Goal: Information Seeking & Learning: Find specific fact

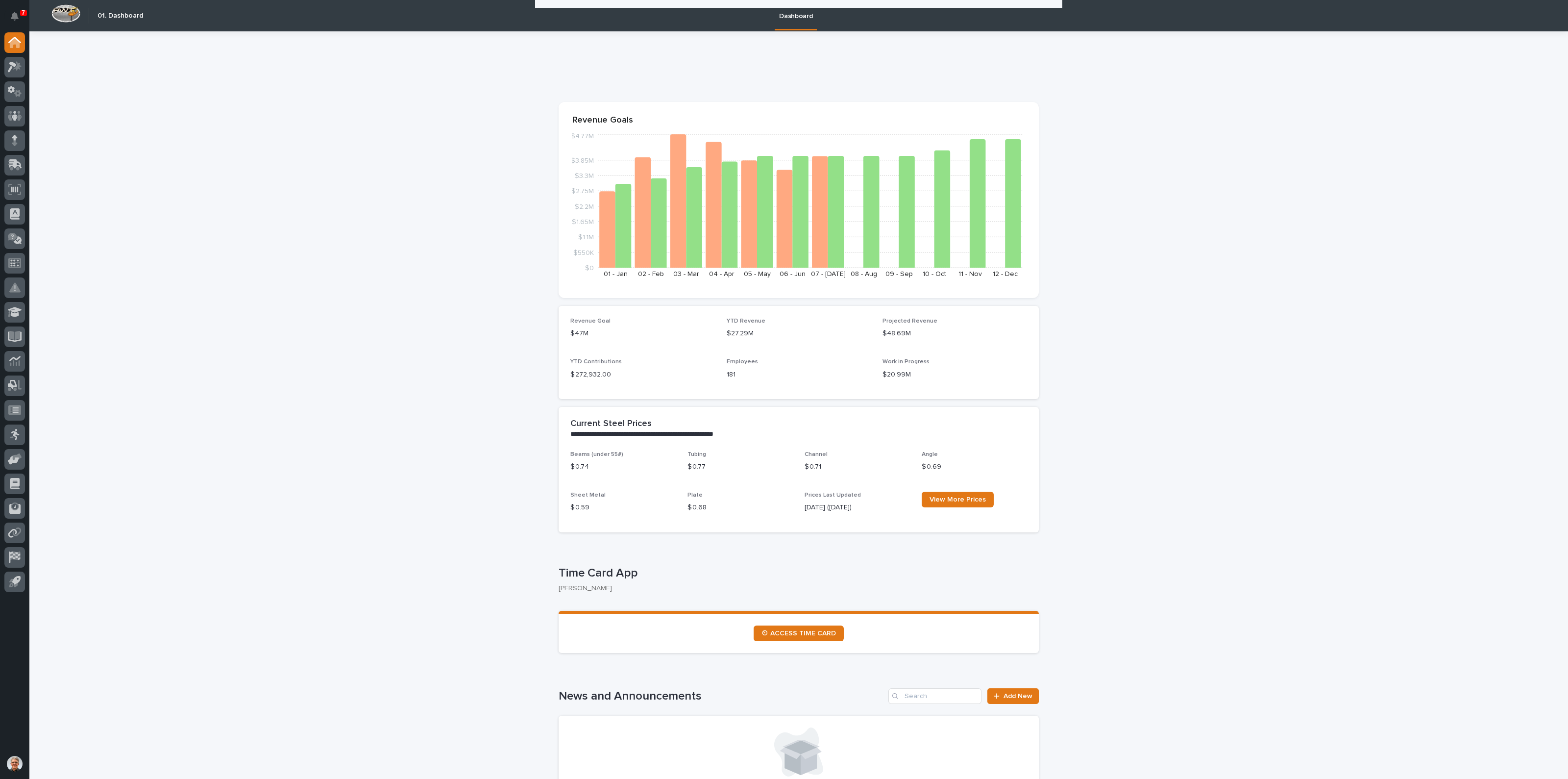
scroll to position [817, 0]
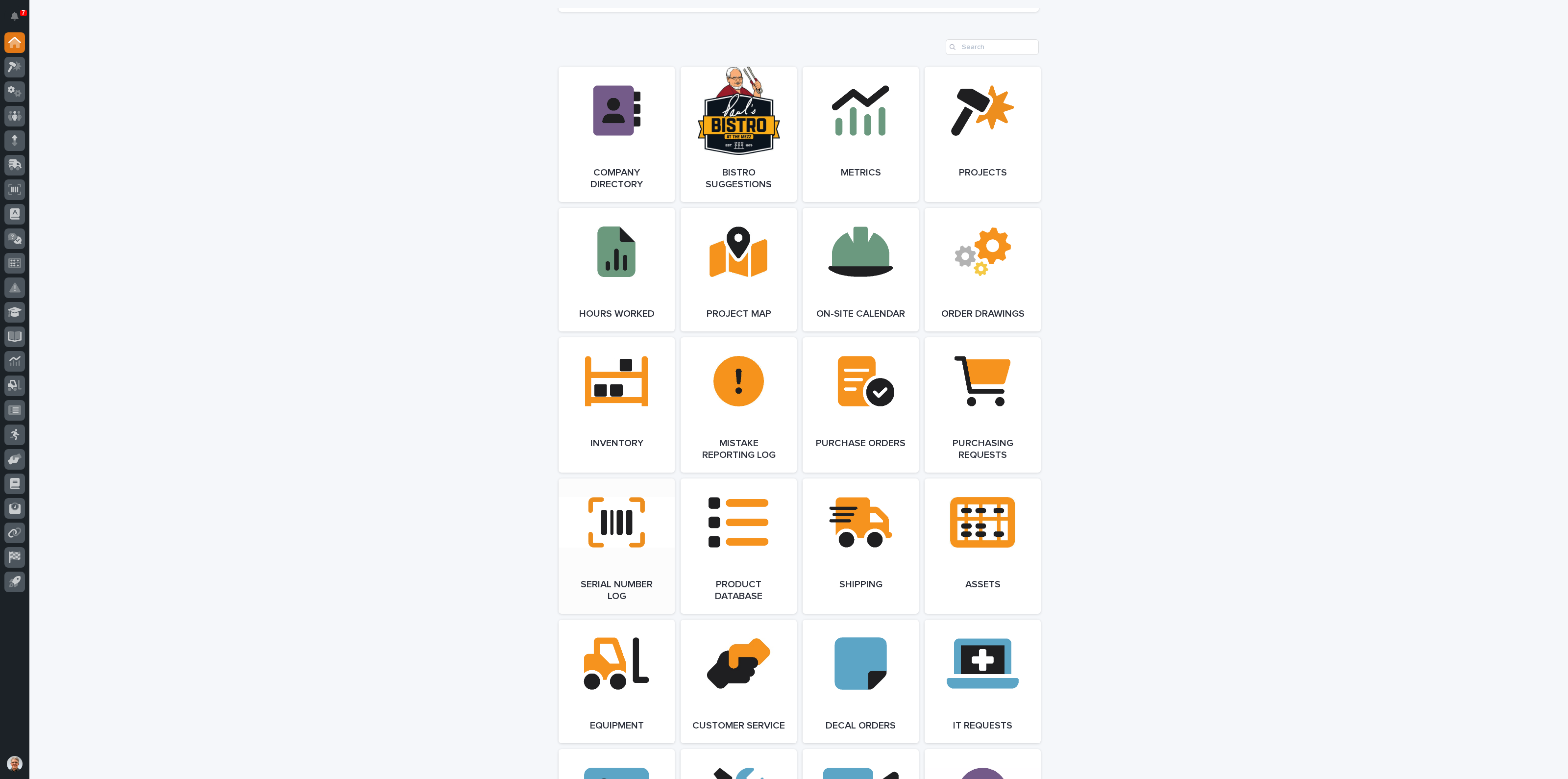
click at [614, 525] on link "Open Link" at bounding box center [616, 545] width 116 height 135
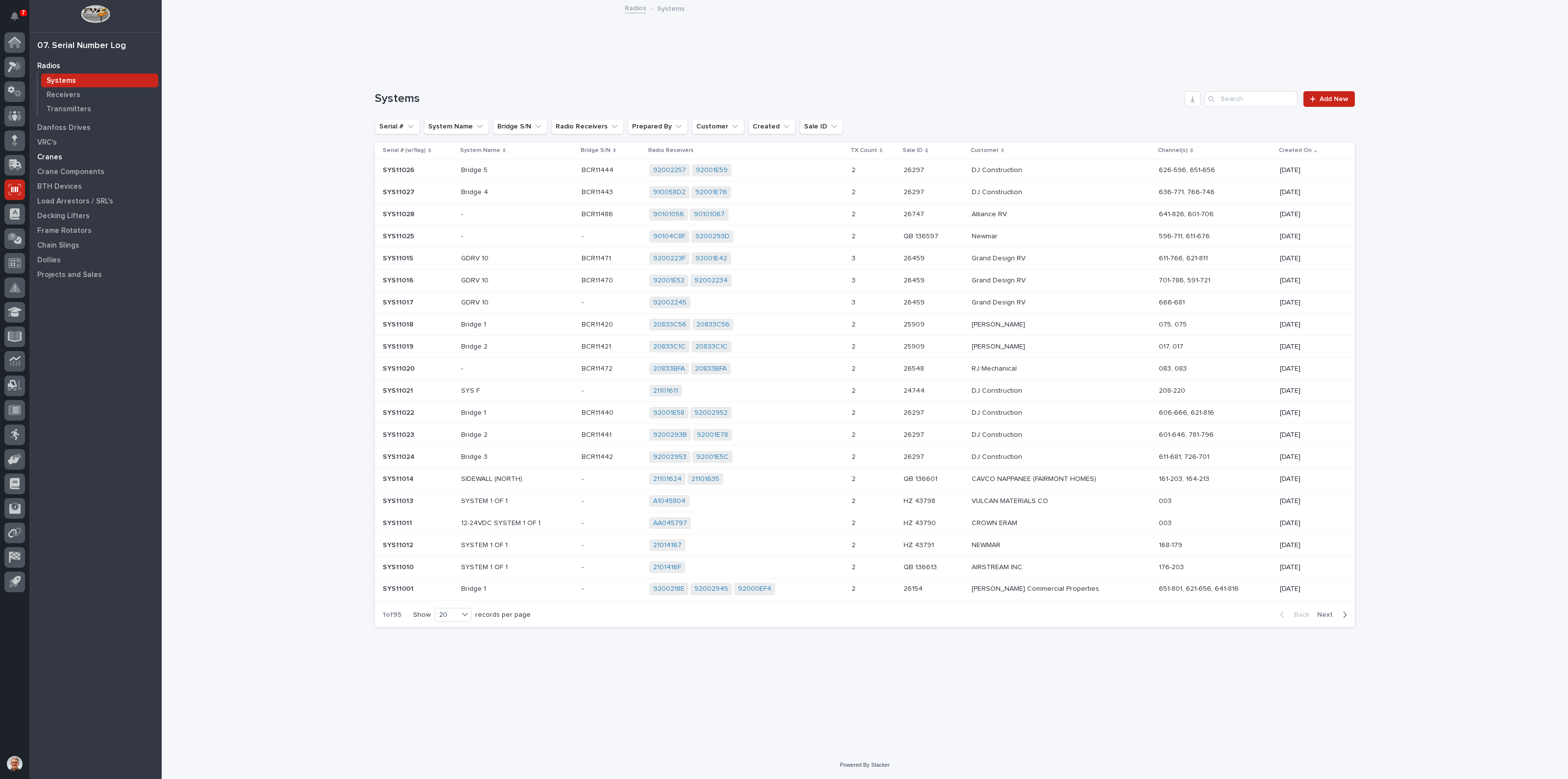
click at [47, 155] on p "Cranes" at bounding box center [49, 157] width 25 height 9
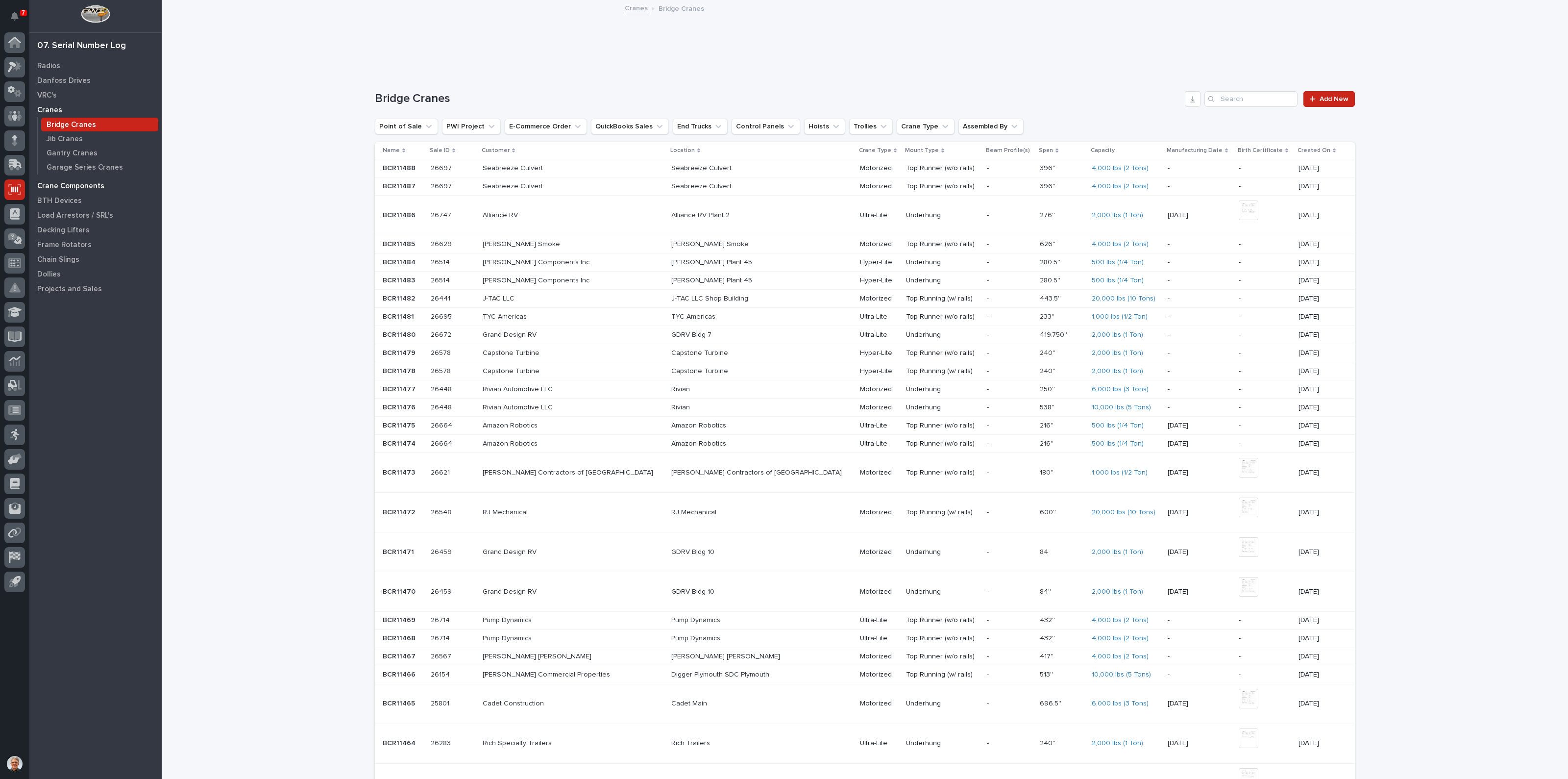
click at [49, 186] on p "Crane Components" at bounding box center [70, 186] width 67 height 9
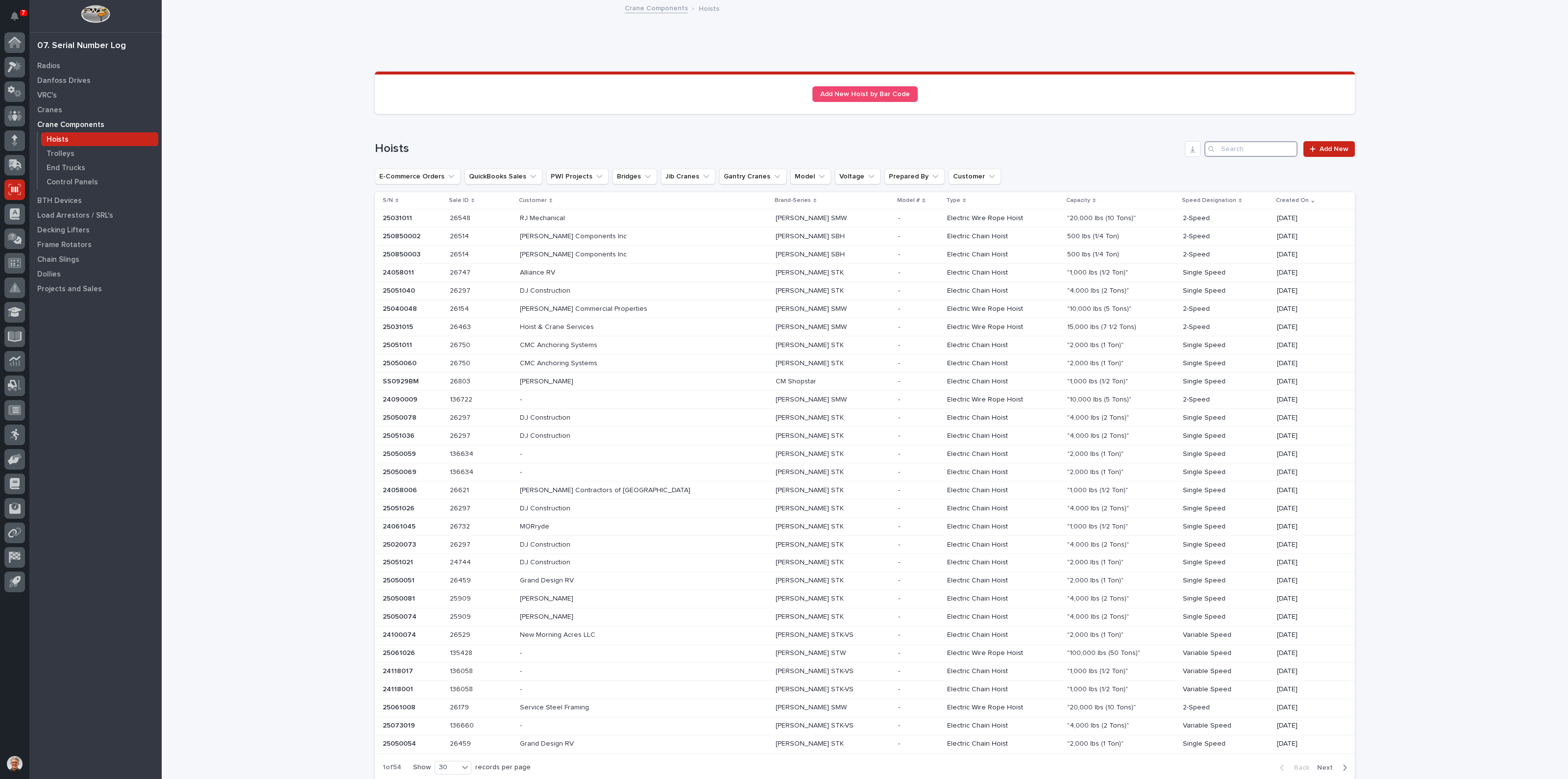
click at [1242, 146] on input "Search" at bounding box center [1251, 149] width 93 height 15
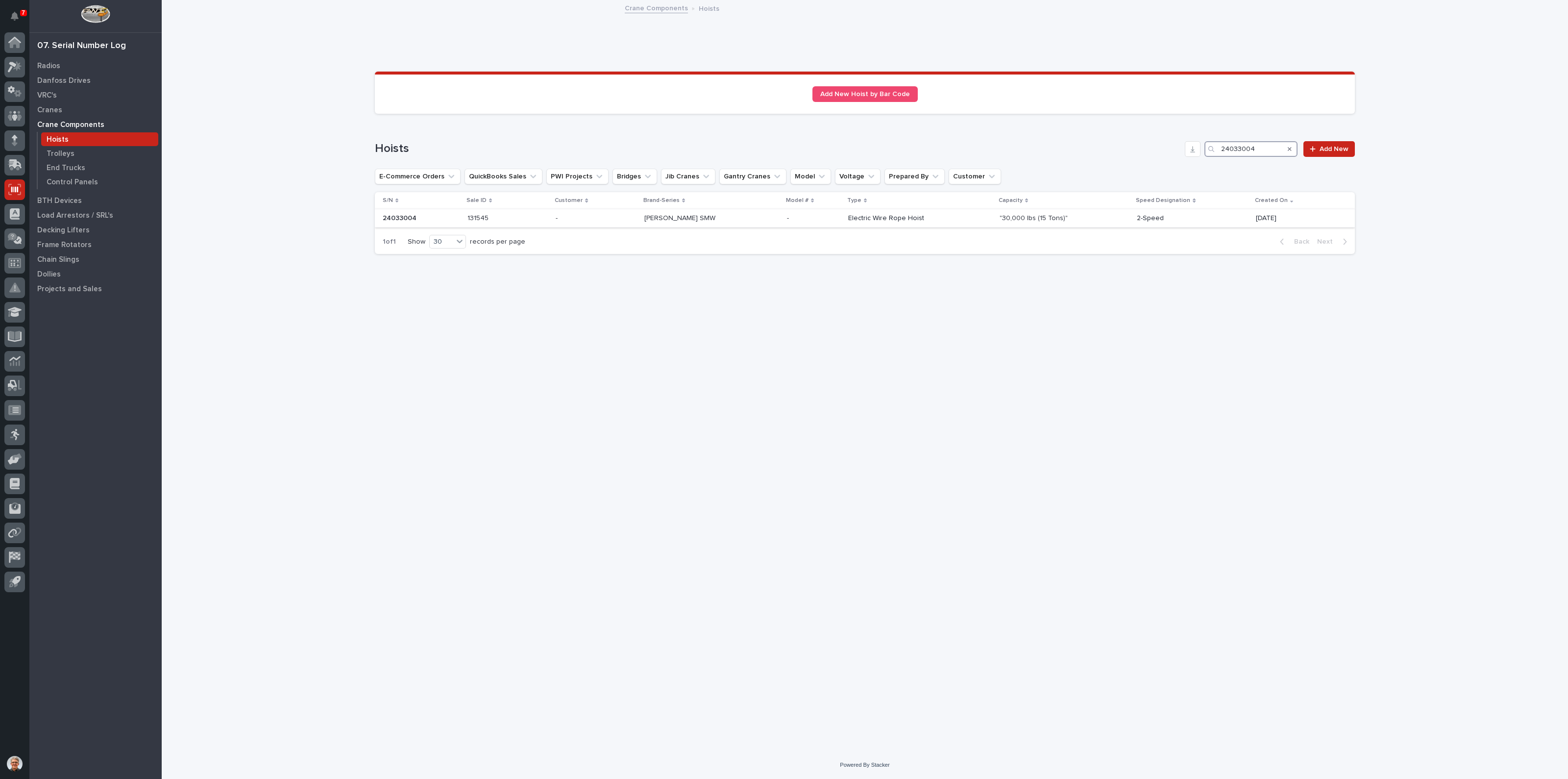
type input "24033004"
click at [853, 215] on p "Electric Wire Rope Hoist" at bounding box center [920, 218] width 144 height 9
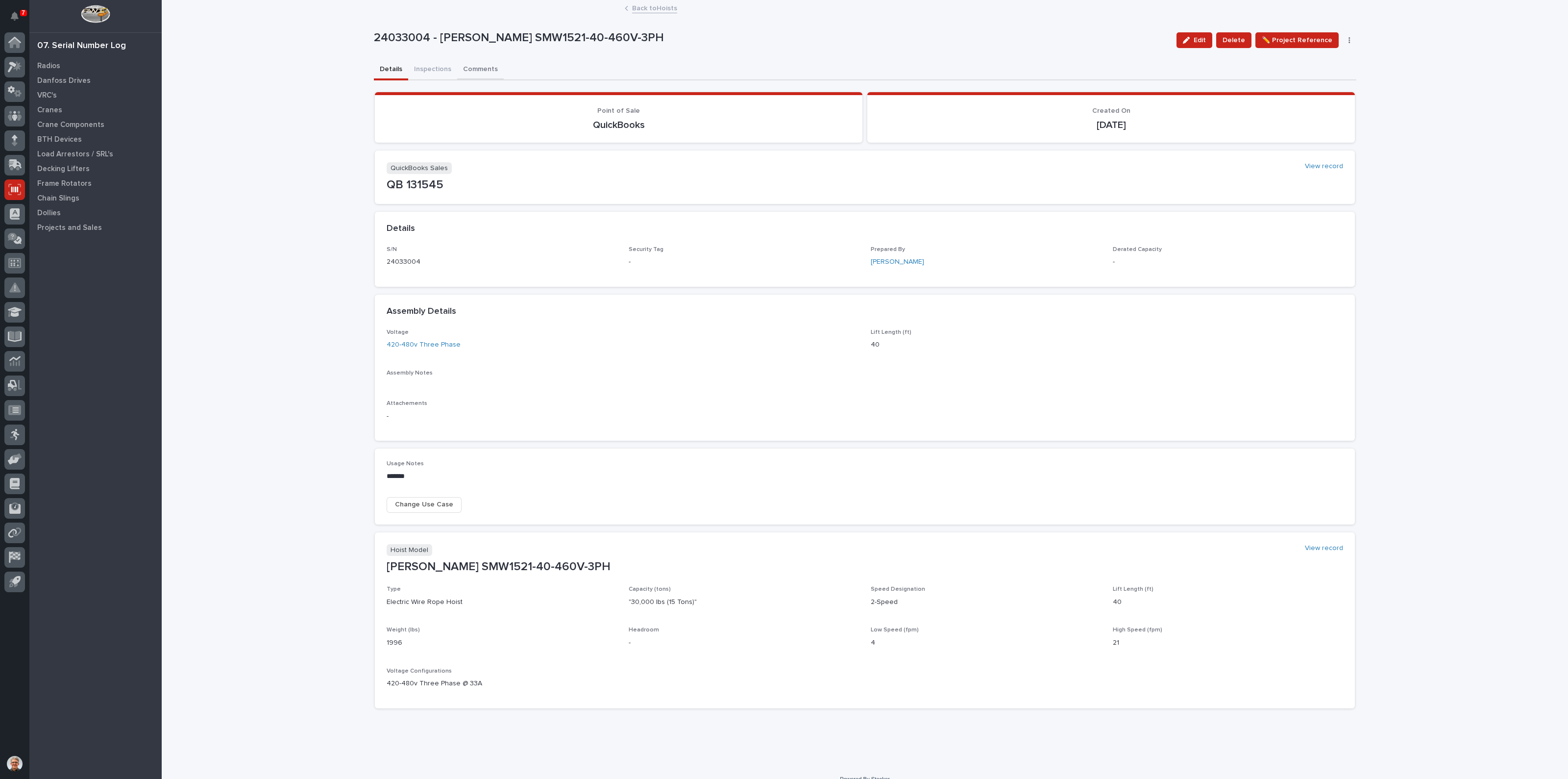
click at [467, 66] on button "Comments" at bounding box center [480, 70] width 46 height 21
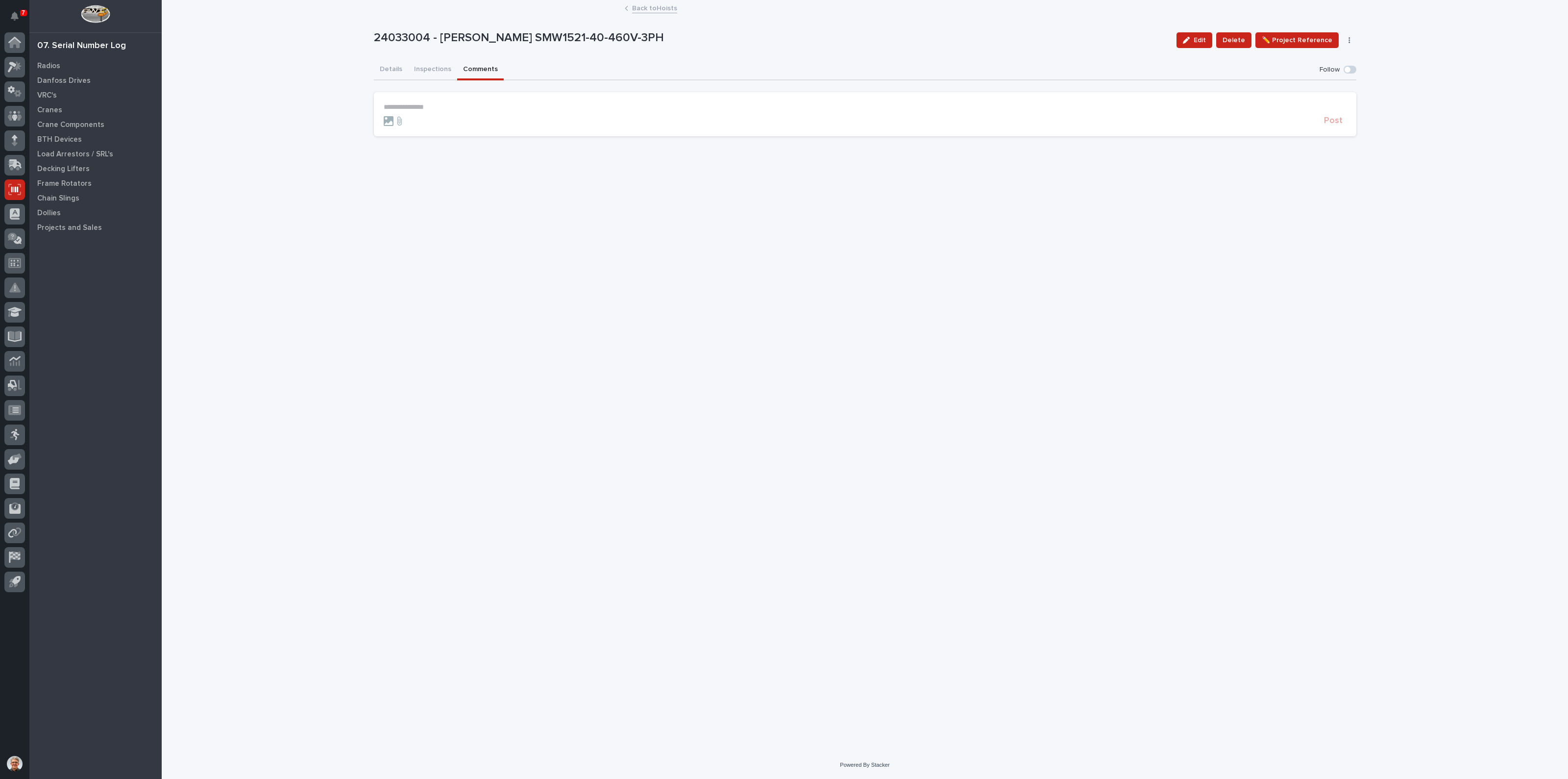
click at [421, 104] on p "**********" at bounding box center [864, 107] width 963 height 9
click at [1333, 122] on span "Post" at bounding box center [1333, 124] width 19 height 12
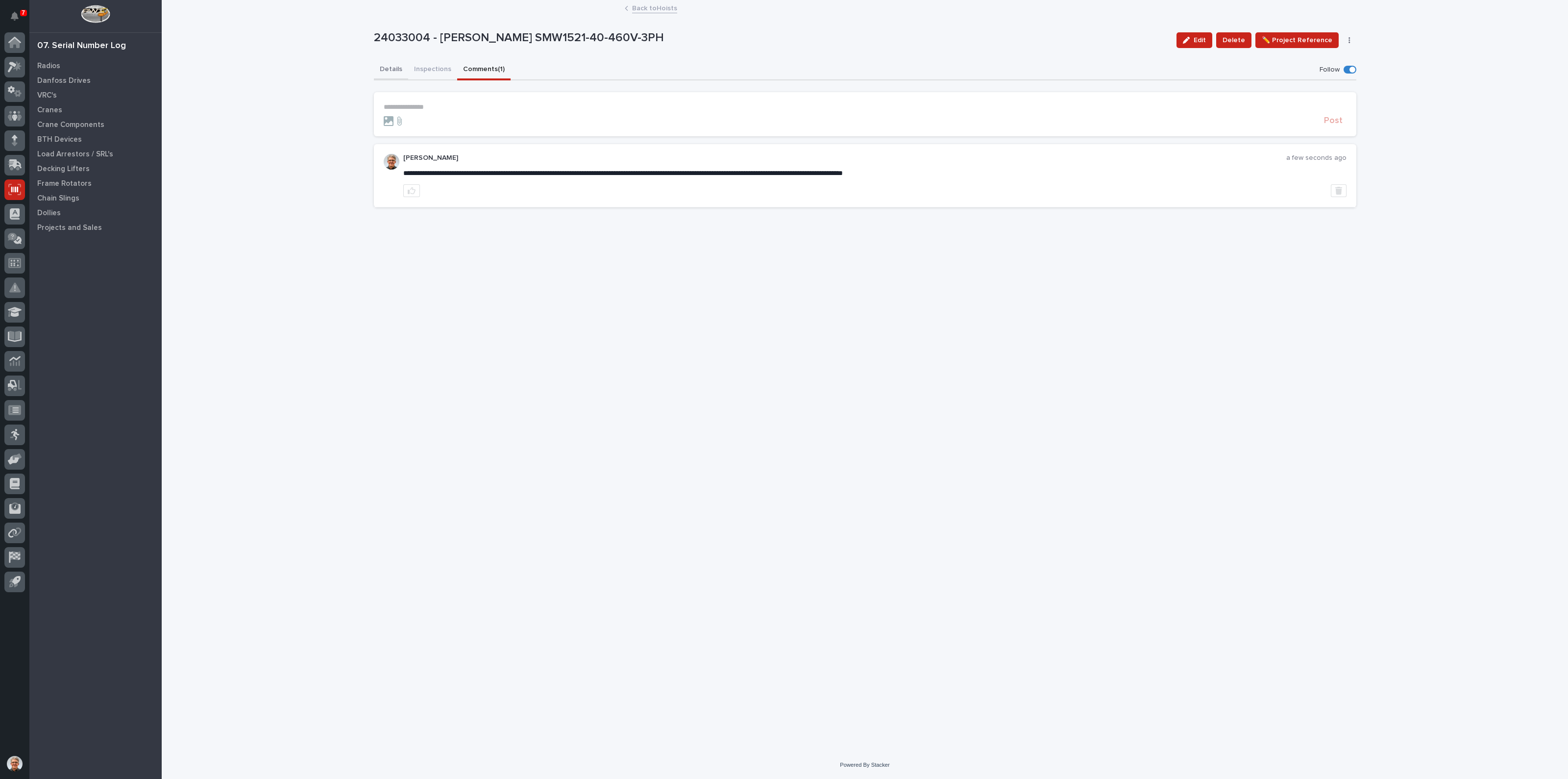
click at [391, 65] on button "Details" at bounding box center [390, 70] width 34 height 21
